Goal: Check status: Check status

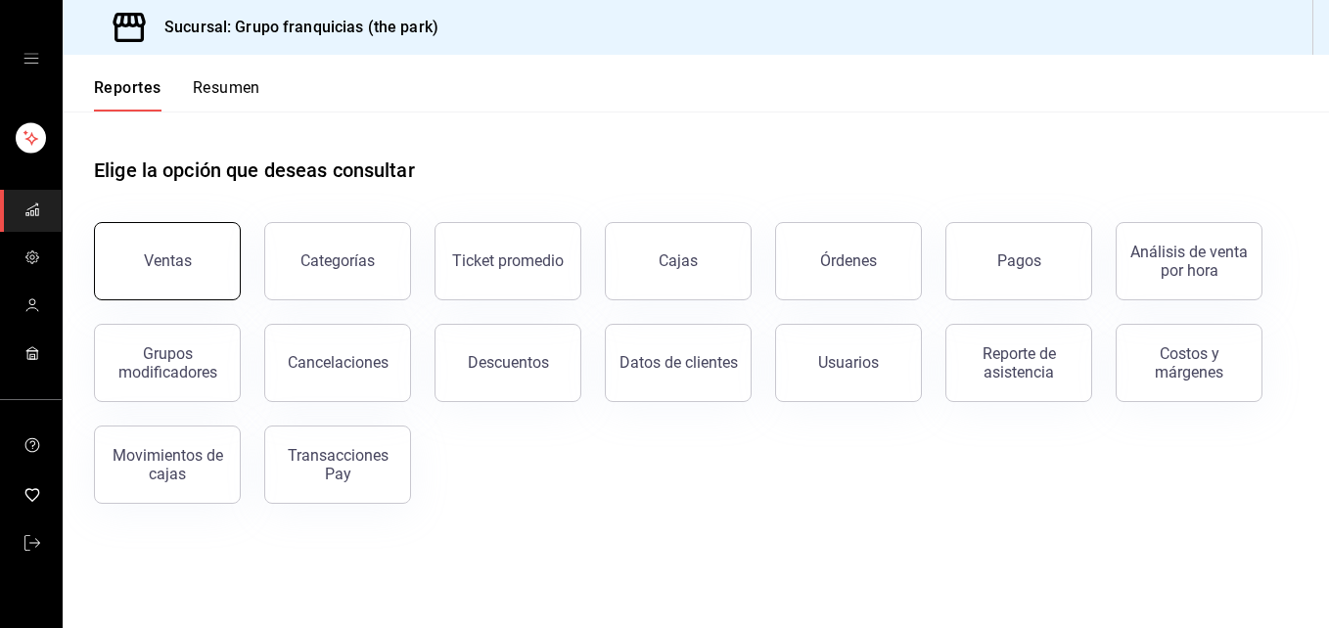
click at [165, 263] on div "Ventas" at bounding box center [168, 260] width 48 height 19
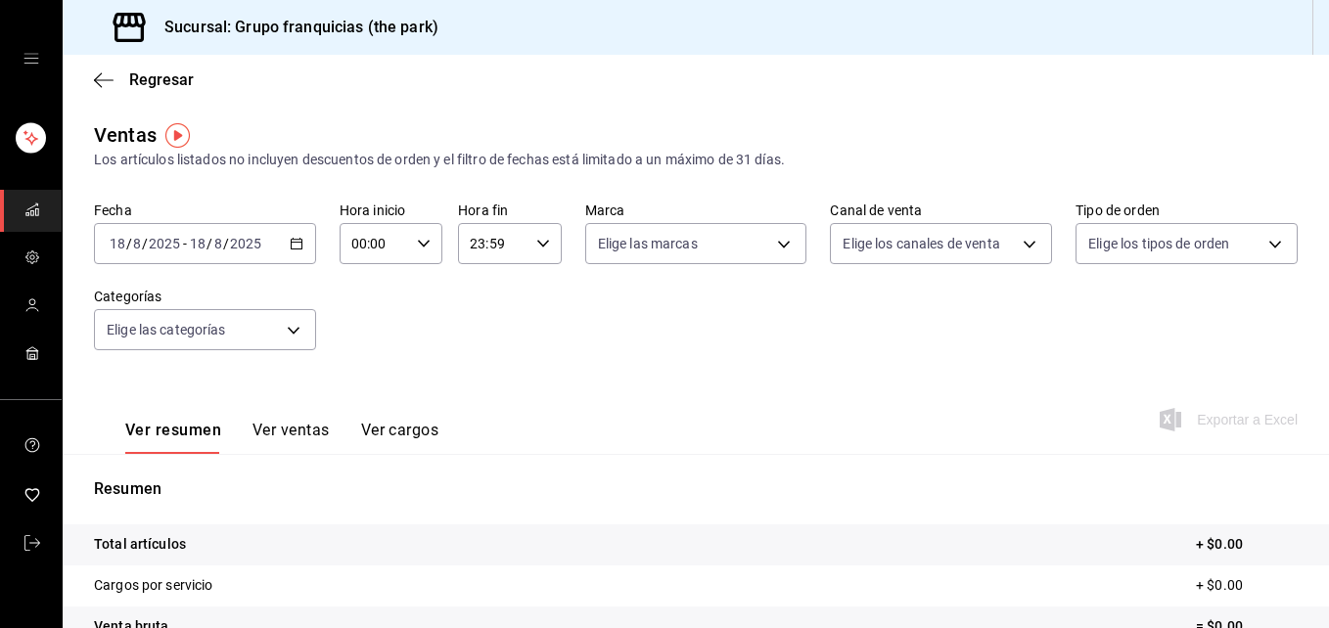
click at [291, 243] on \(Stroke\) "button" at bounding box center [296, 242] width 11 height 1
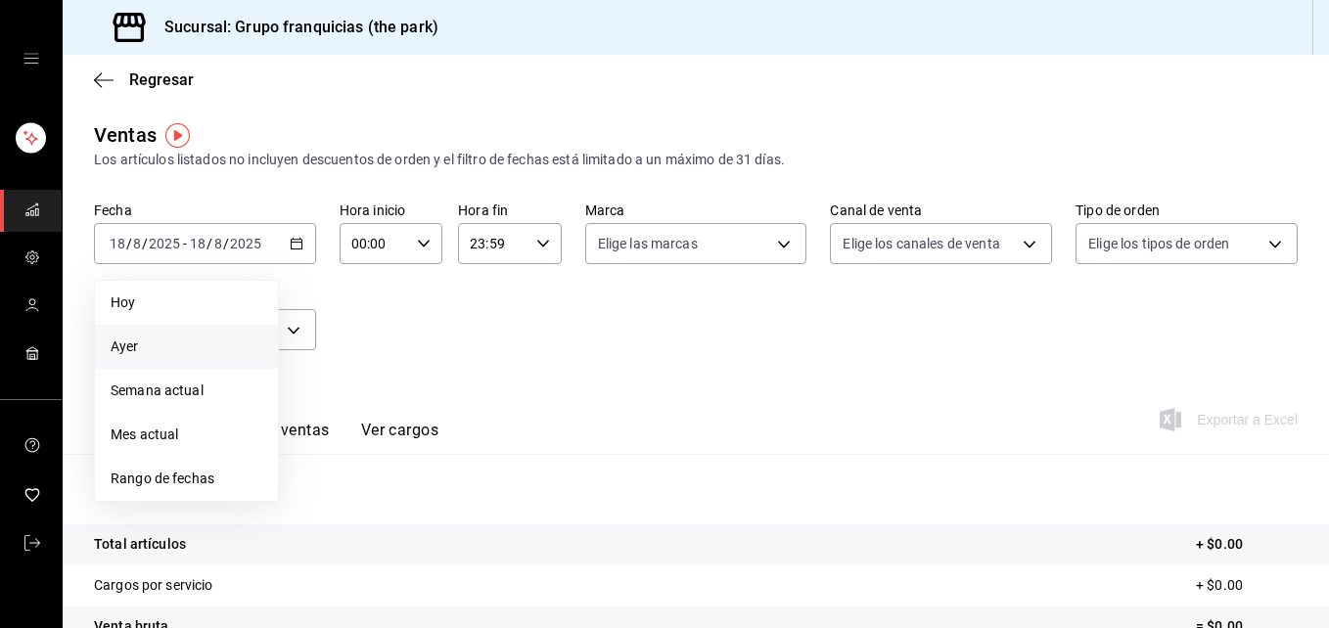
click at [169, 344] on span "Ayer" at bounding box center [187, 347] width 152 height 21
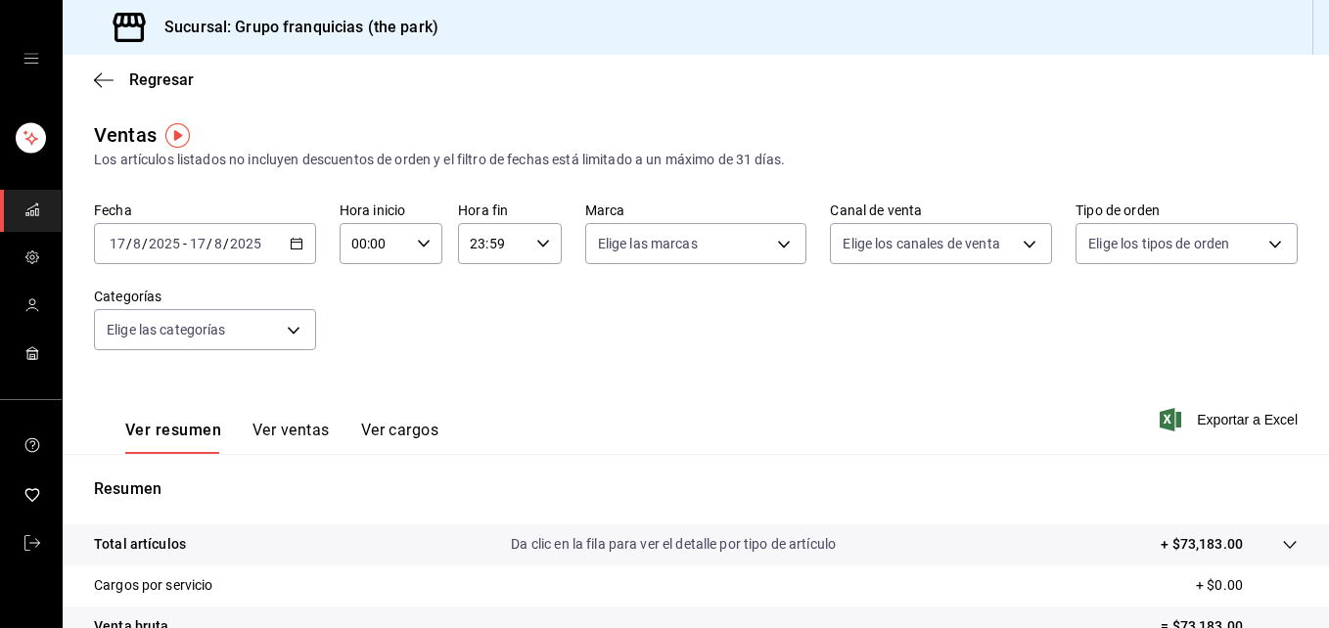
click at [303, 422] on button "Ver ventas" at bounding box center [290, 437] width 77 height 33
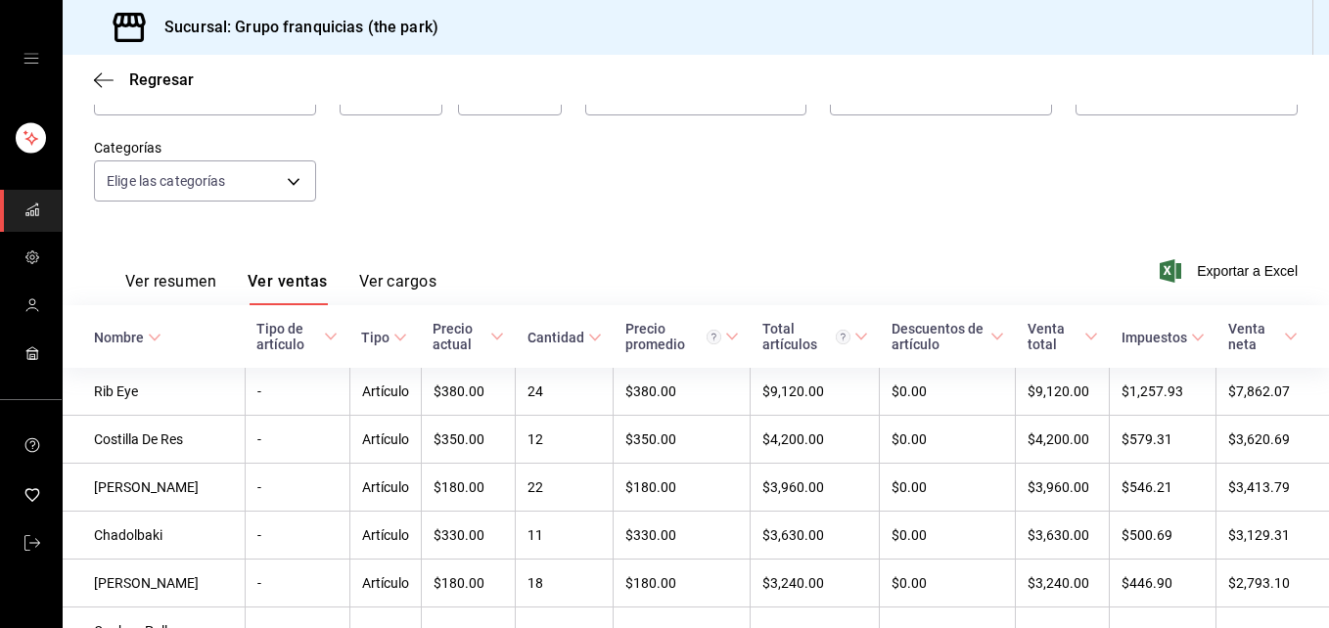
scroll to position [136, 0]
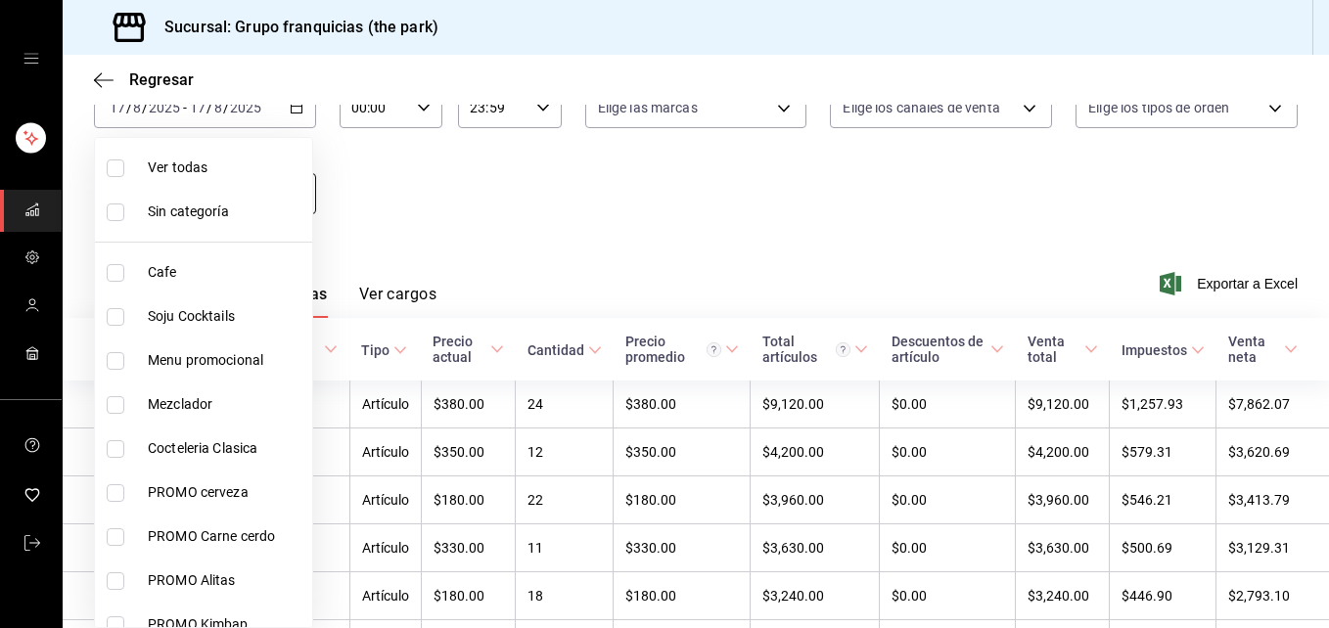
click at [241, 199] on body "Sucursal: Grupo franquicias (the park) Regresar Ventas Los artículos listados n…" at bounding box center [664, 314] width 1329 height 628
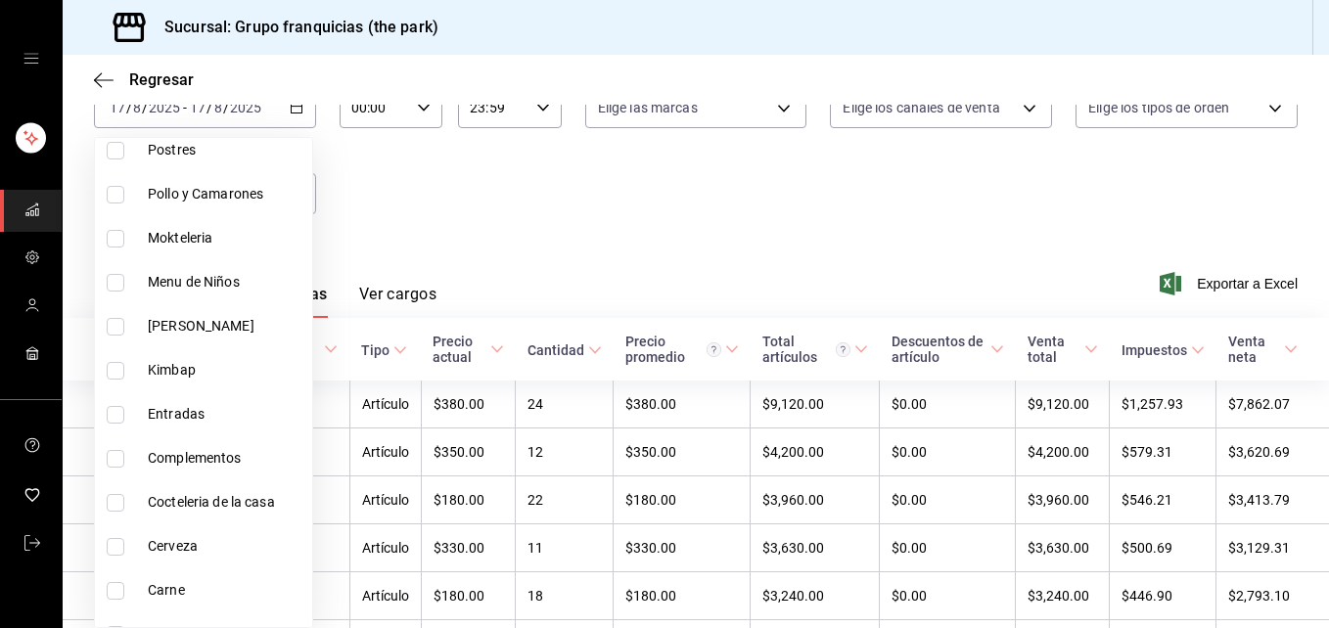
scroll to position [697, 0]
click at [121, 500] on input "checkbox" at bounding box center [116, 501] width 18 height 18
checkbox input "true"
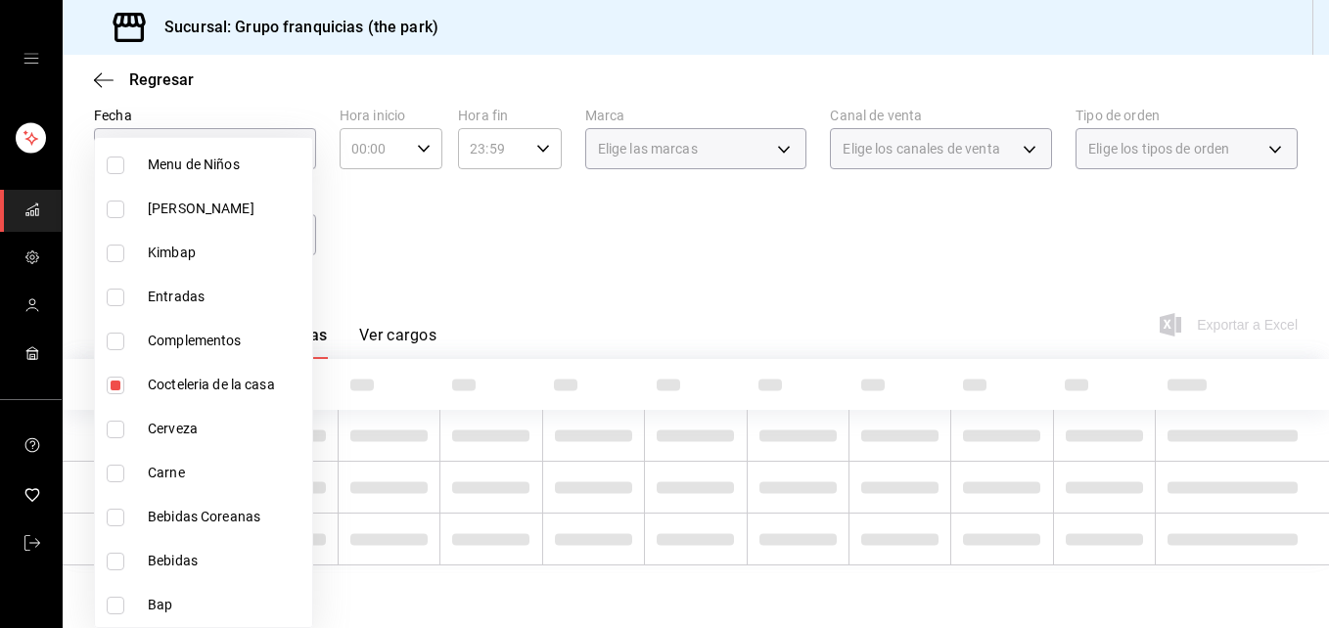
scroll to position [136, 0]
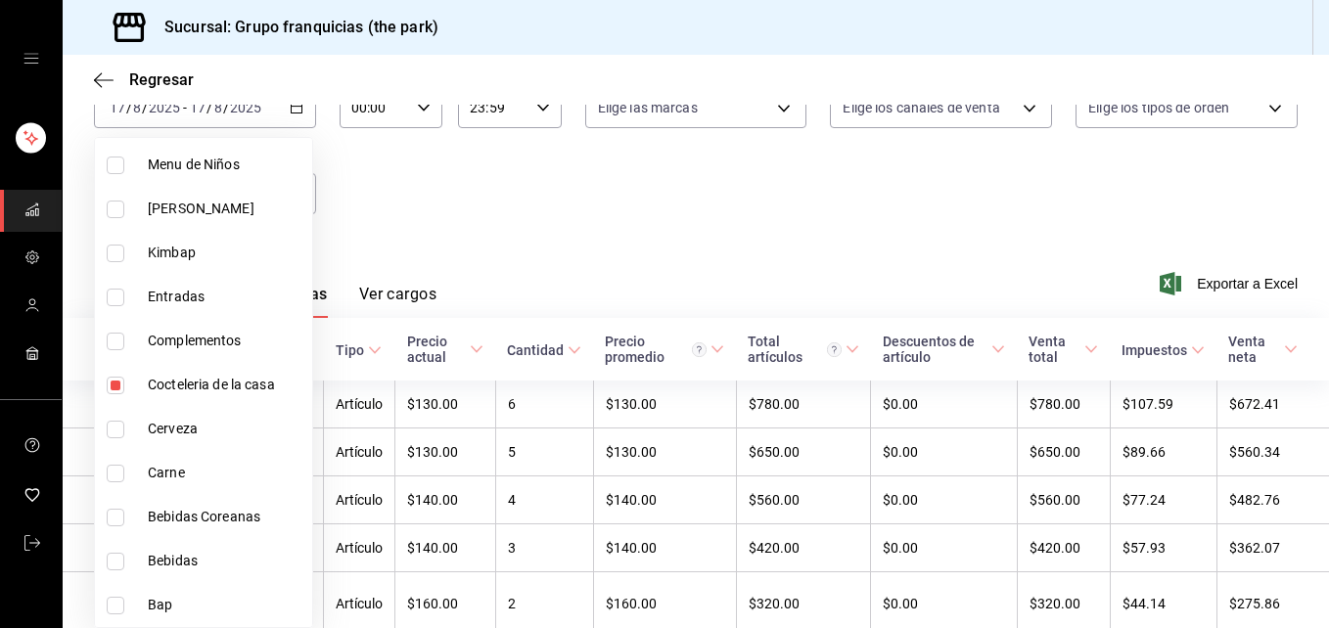
click at [124, 551] on li "Bebidas" at bounding box center [203, 561] width 217 height 44
type input "642bc016-245b-4c1a-a468-cba87fb1c850,21f54c2a-9c81-4ad7-95dc-3dd1837527b6"
checkbox input "true"
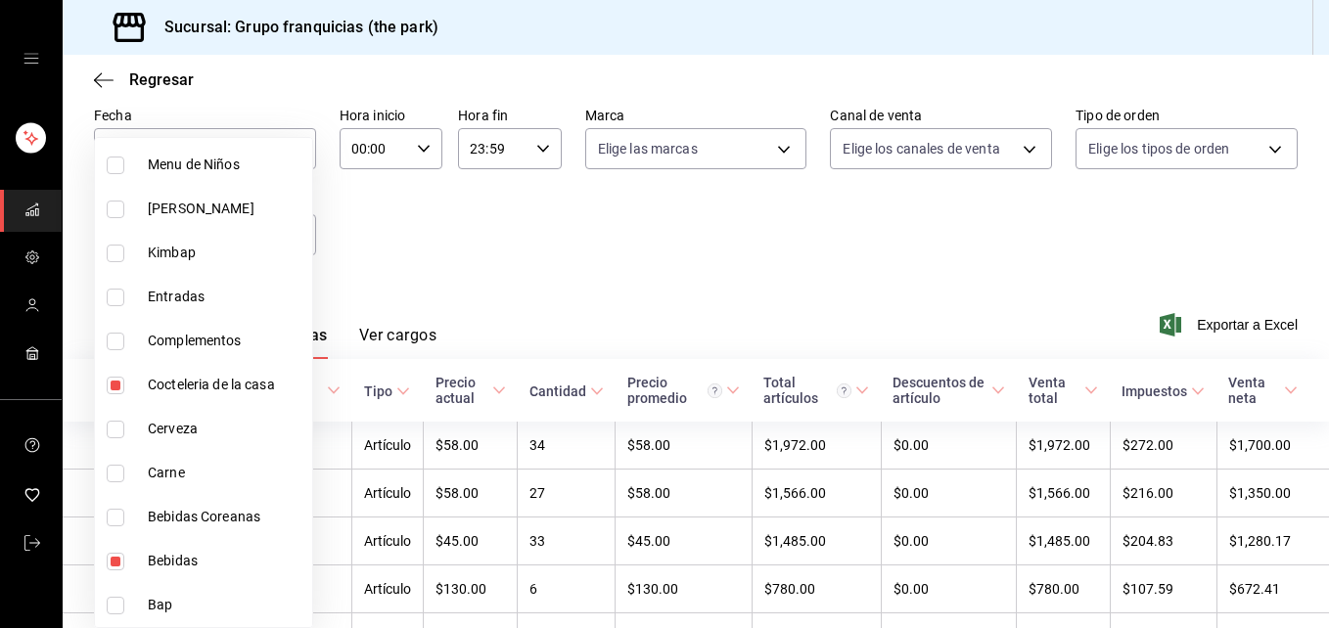
scroll to position [136, 0]
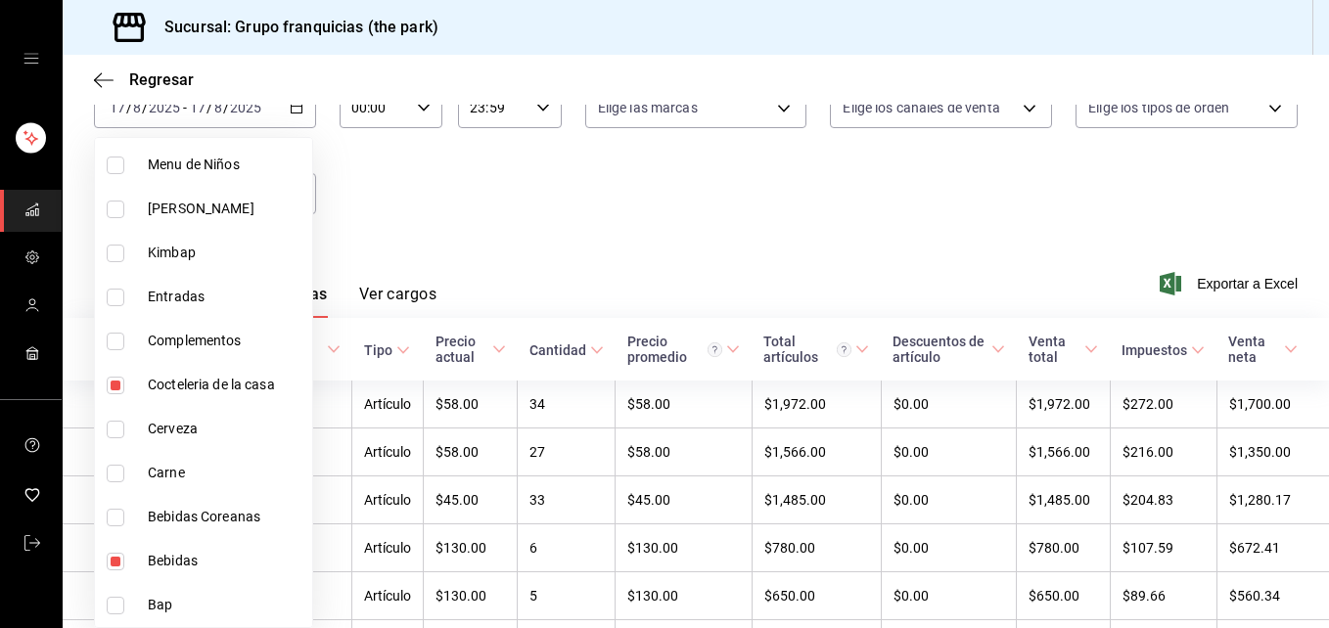
click at [664, 211] on div at bounding box center [664, 314] width 1329 height 628
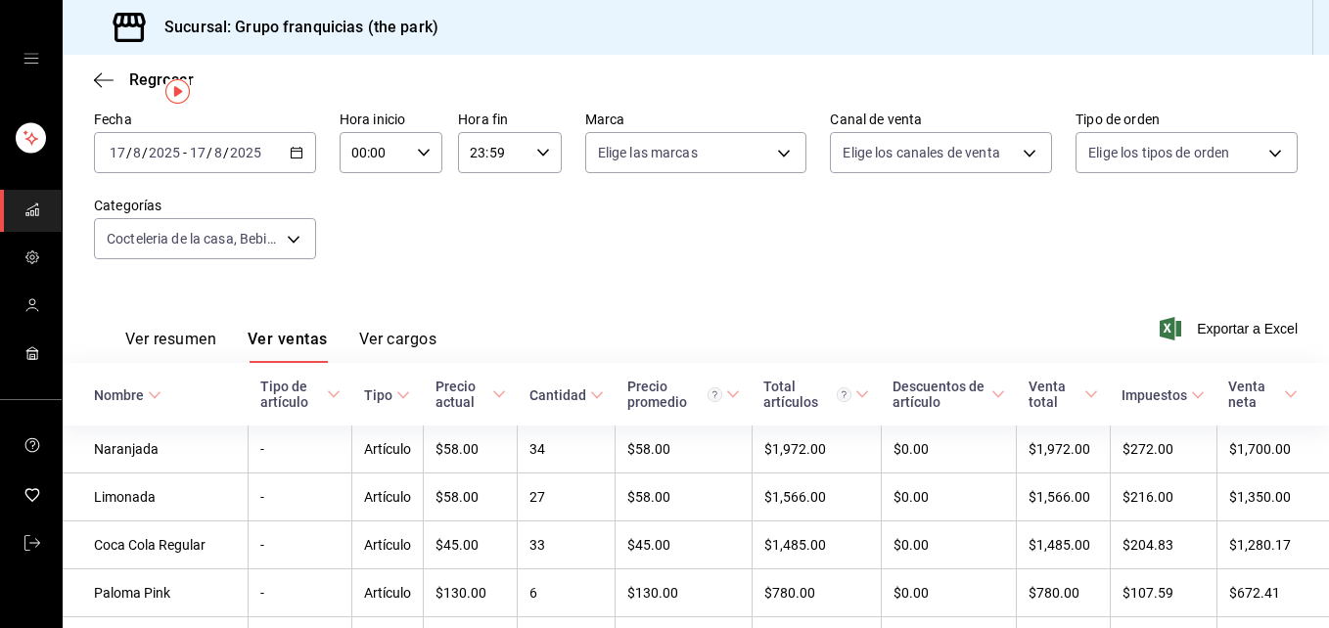
scroll to position [0, 0]
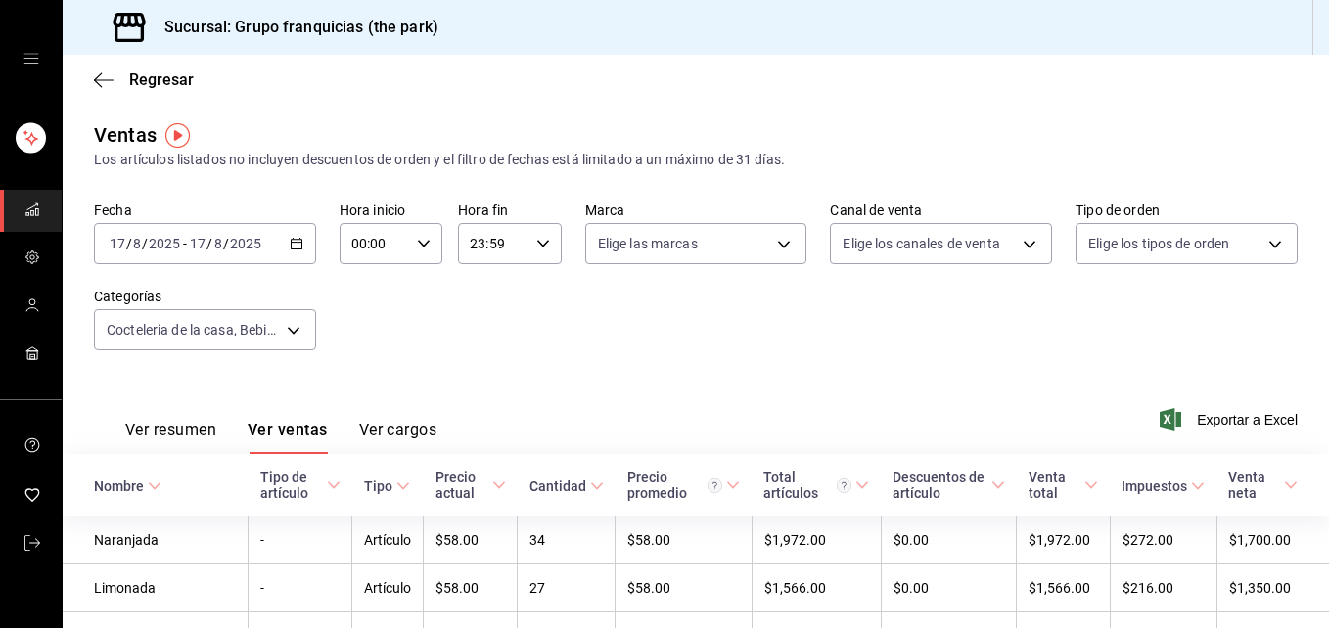
click at [179, 430] on button "Ver resumen" at bounding box center [170, 437] width 91 height 33
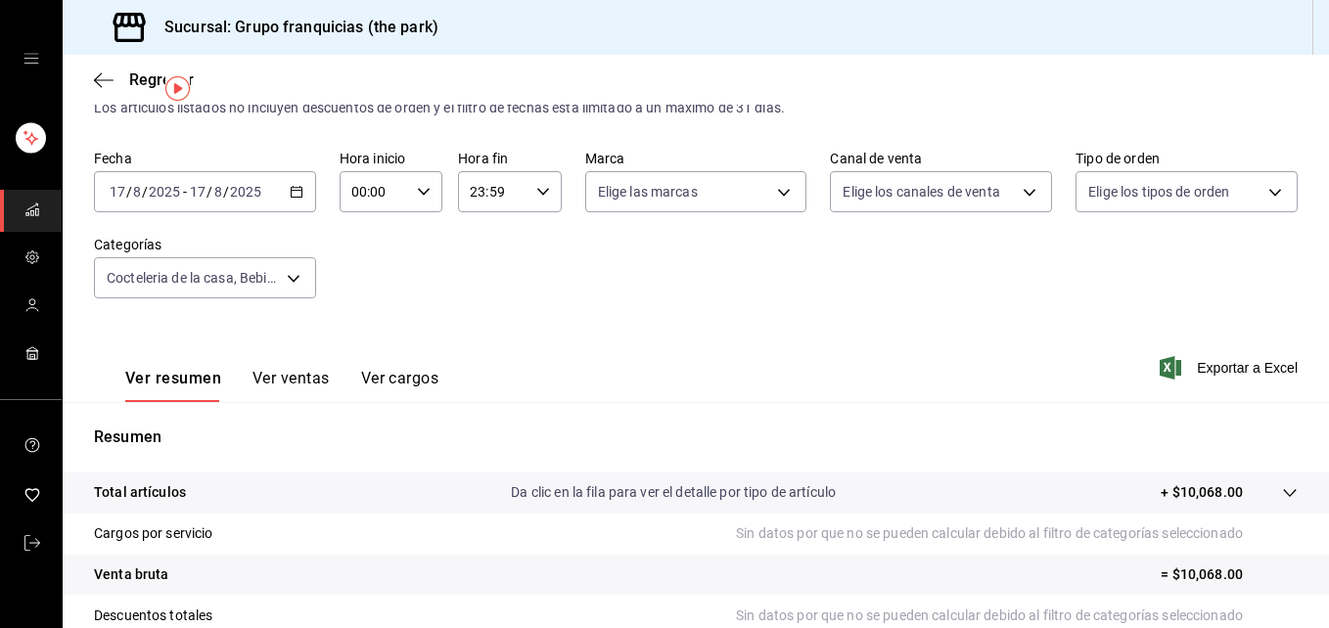
scroll to position [46, 0]
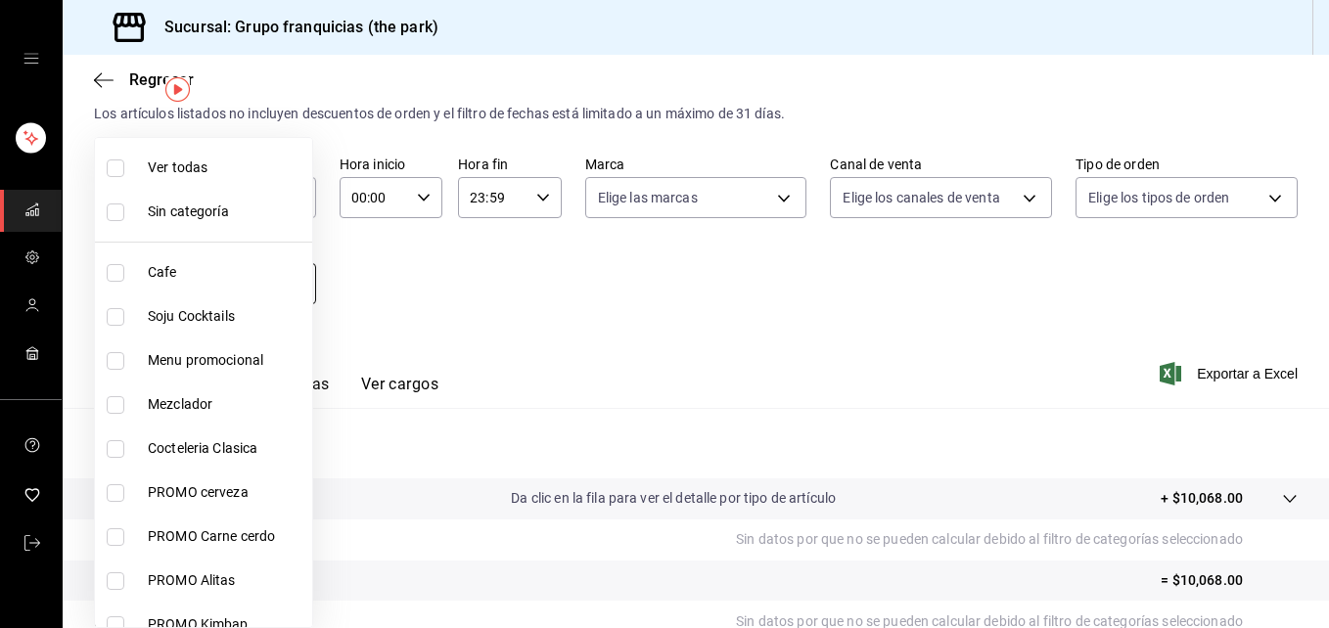
click at [258, 287] on body "Sucursal: Grupo franquicias (the park) Regresar Ventas Los artículos listados n…" at bounding box center [664, 314] width 1329 height 628
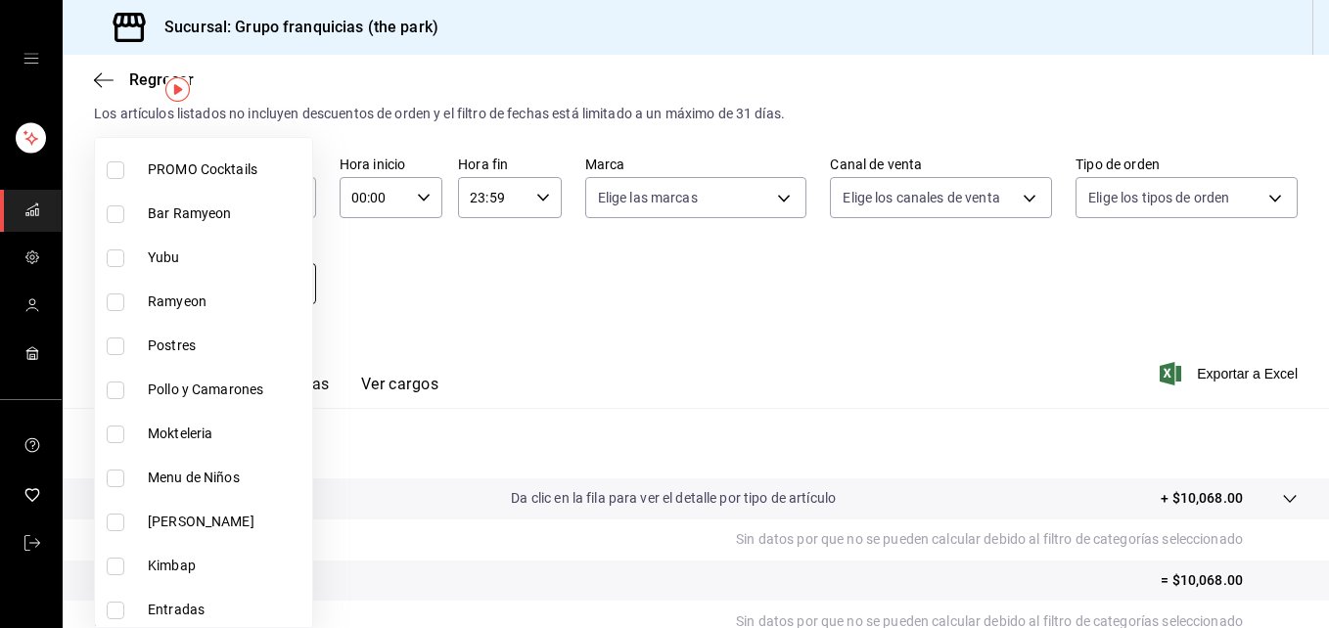
scroll to position [812, 0]
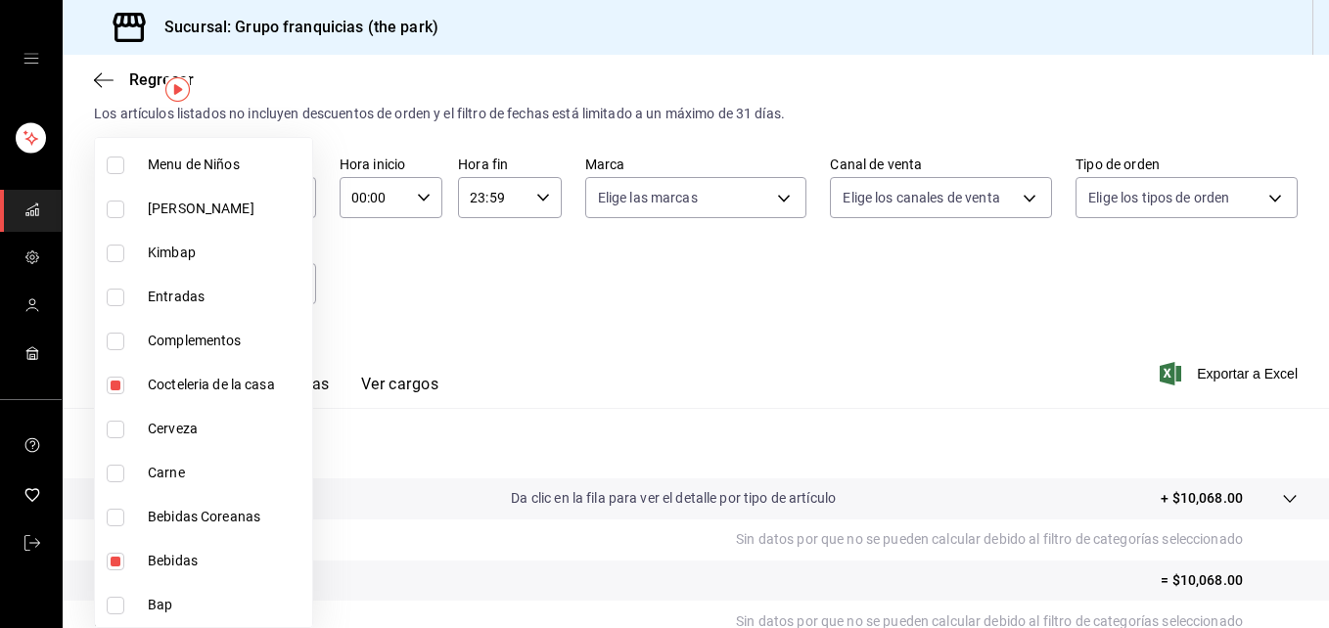
click at [118, 386] on input "checkbox" at bounding box center [116, 386] width 18 height 18
checkbox input "false"
type input "21f54c2a-9c81-4ad7-95dc-3dd1837527b6"
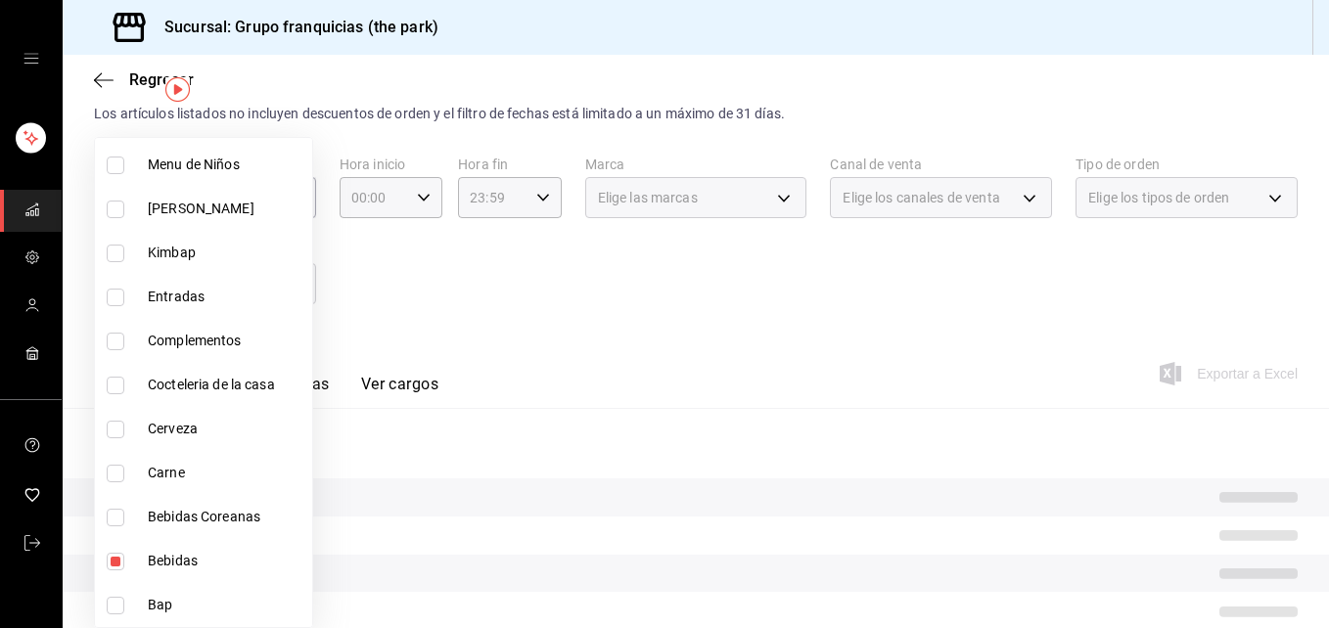
click at [118, 562] on input "checkbox" at bounding box center [116, 562] width 18 height 18
checkbox input "false"
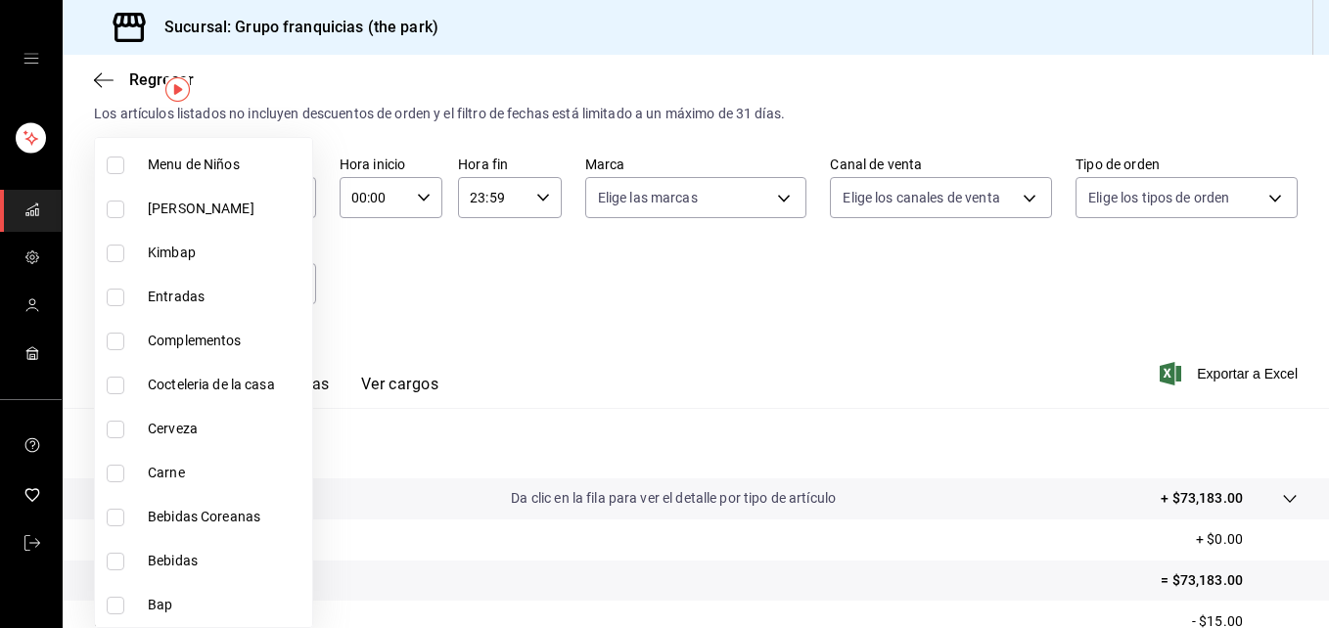
click at [797, 305] on div at bounding box center [664, 314] width 1329 height 628
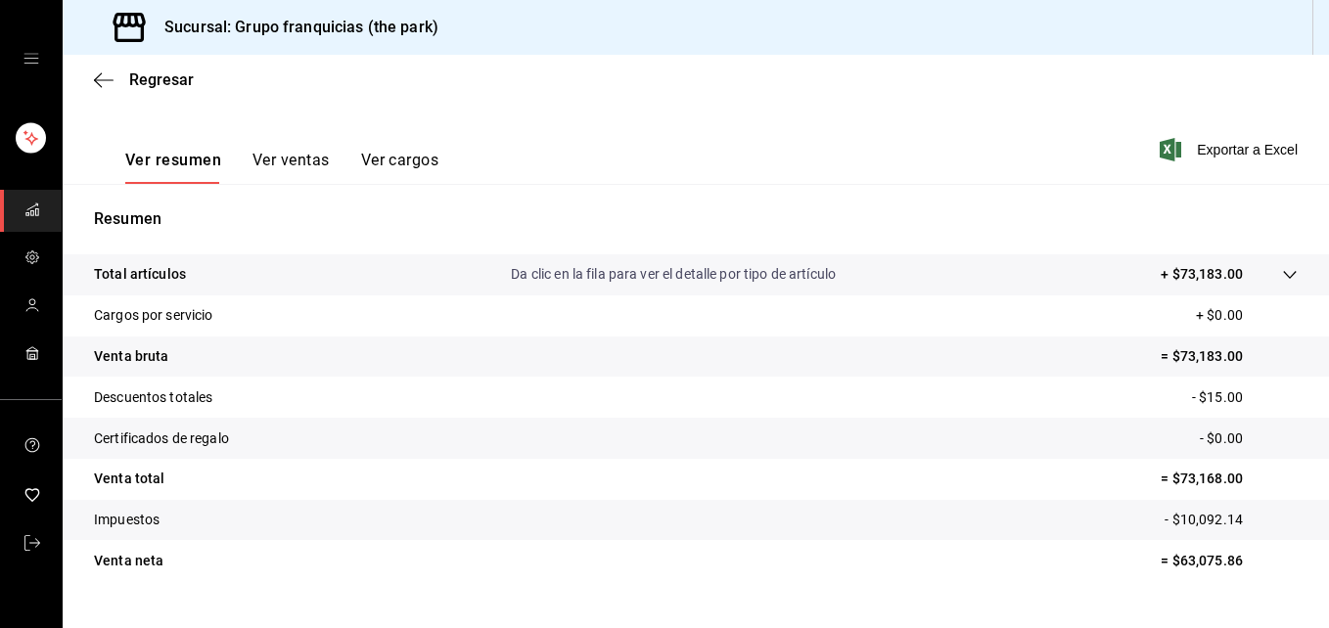
scroll to position [271, 0]
